Goal: Find specific page/section: Find specific page/section

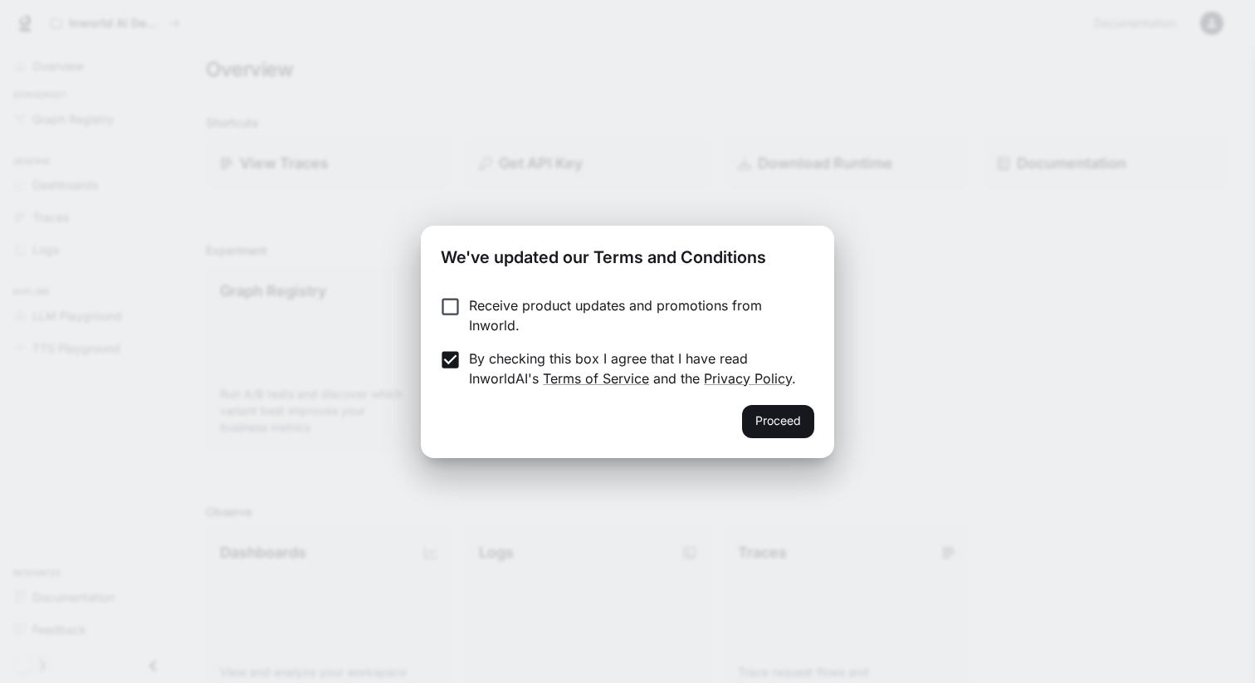
click at [749, 396] on div "Receive product updates and promotions from Inworld. By checking this box I agr…" at bounding box center [627, 343] width 413 height 123
click at [773, 411] on button "Proceed" at bounding box center [778, 421] width 72 height 33
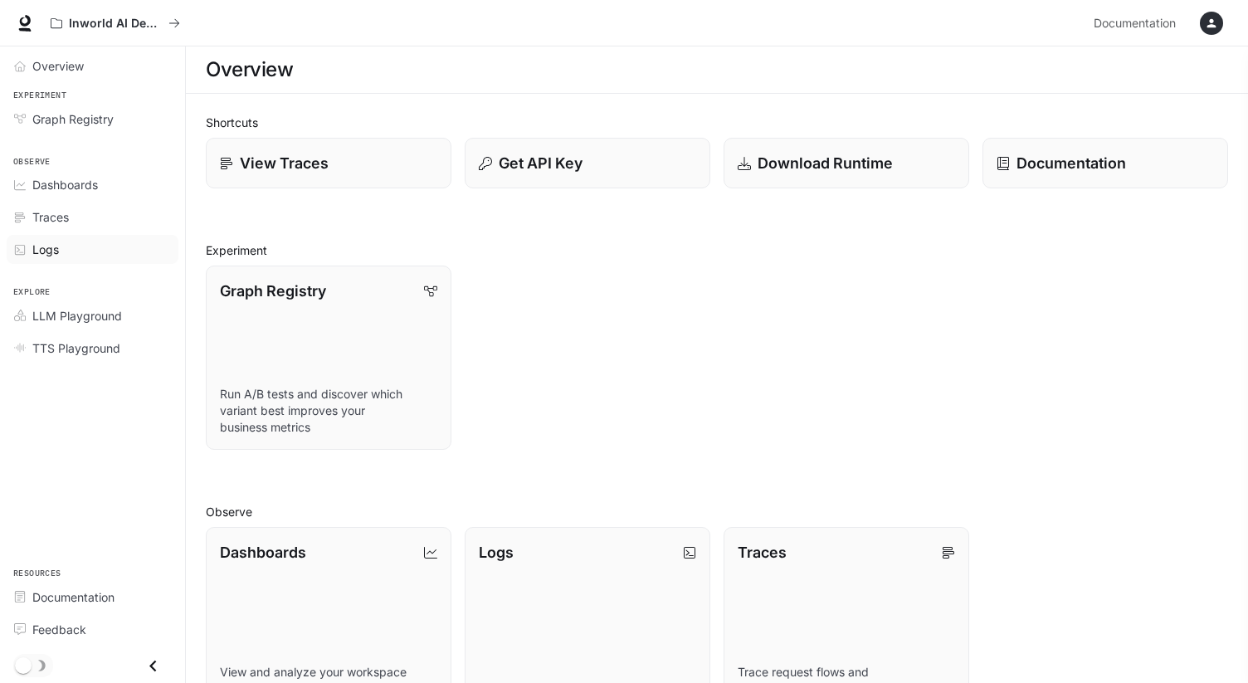
click at [76, 251] on div "Logs" at bounding box center [101, 249] width 139 height 17
